Goal: Task Accomplishment & Management: Manage account settings

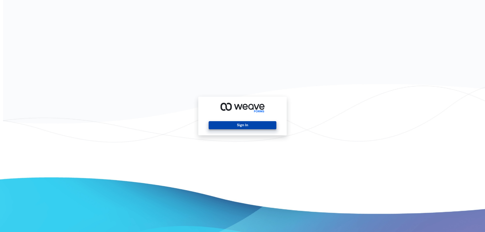
click at [231, 129] on button "Sign In" at bounding box center [242, 125] width 67 height 8
